Goal: Task Accomplishment & Management: Manage account settings

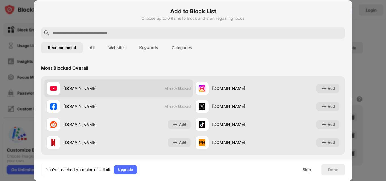
click at [108, 89] on div "[DOMAIN_NAME]" at bounding box center [91, 88] width 55 height 6
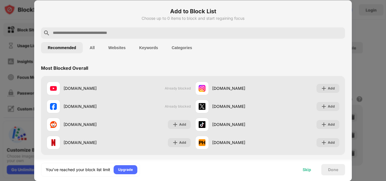
click at [306, 168] on div "Skip" at bounding box center [306, 169] width 8 height 5
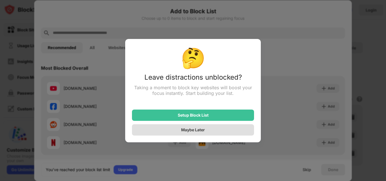
click at [194, 129] on div "Maybe Later" at bounding box center [193, 129] width 24 height 5
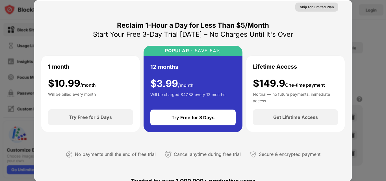
click at [309, 7] on div "Skip for Limited Plan" at bounding box center [317, 7] width 34 height 6
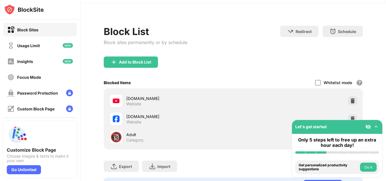
scroll to position [25, 0]
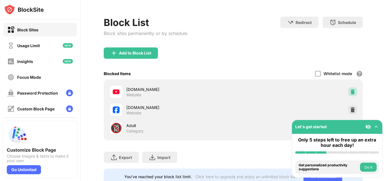
click at [350, 90] on img at bounding box center [353, 92] width 6 height 6
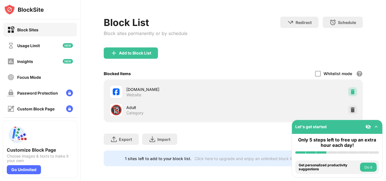
click at [350, 90] on img at bounding box center [353, 92] width 6 height 6
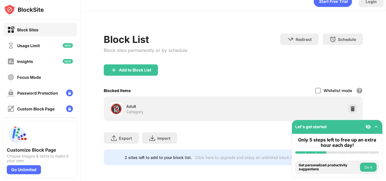
scroll to position [13, 0]
click at [350, 106] on img at bounding box center [353, 109] width 6 height 6
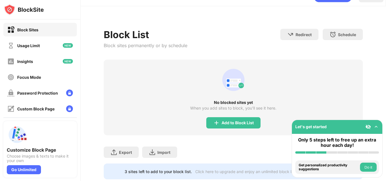
scroll to position [25, 0]
